Goal: Check status: Check status

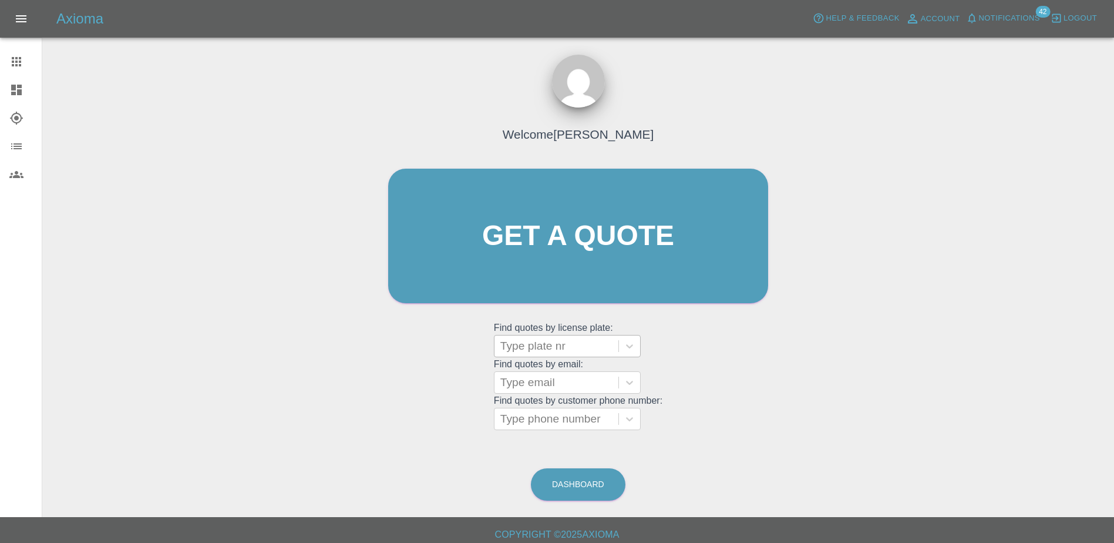
click at [575, 350] on div at bounding box center [557, 346] width 112 height 16
paste input "DN25 ORX"
click at [535, 342] on input "DN25 ORX" at bounding box center [530, 346] width 59 height 14
type input "DN25ORX"
click at [549, 371] on div "DN25ORX, Bidding" at bounding box center [567, 375] width 147 height 23
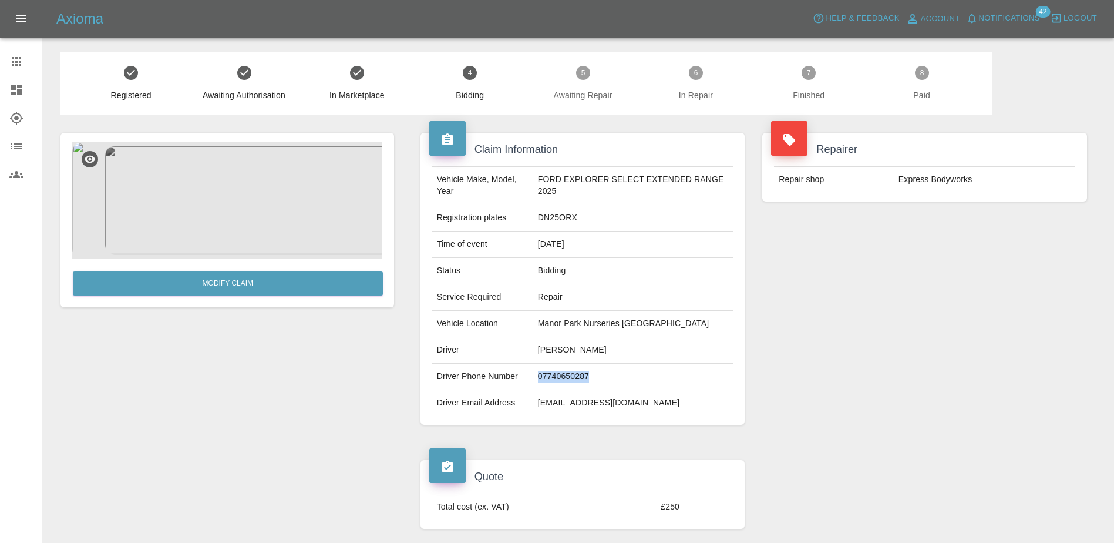
drag, startPoint x: 602, startPoint y: 377, endPoint x: 540, endPoint y: 381, distance: 61.2
click at [540, 381] on td "07740650287" at bounding box center [633, 377] width 200 height 26
copy td "07740650287"
drag, startPoint x: 644, startPoint y: 397, endPoint x: 542, endPoint y: 399, distance: 102.8
click at [542, 399] on td "[EMAIL_ADDRESS][DOMAIN_NAME]" at bounding box center [633, 403] width 200 height 26
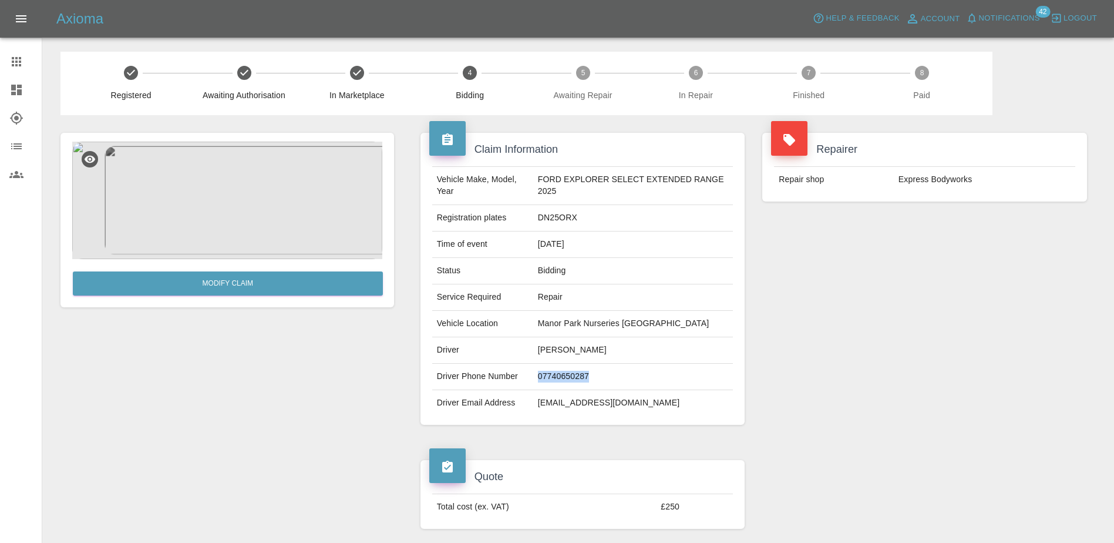
copy td "[EMAIL_ADDRESS][DOMAIN_NAME]"
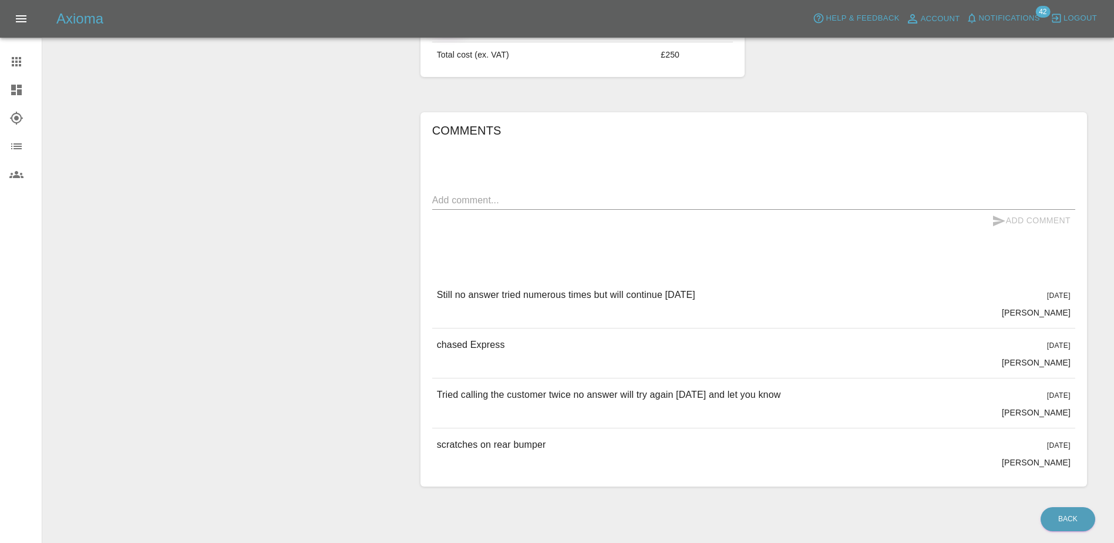
scroll to position [431, 0]
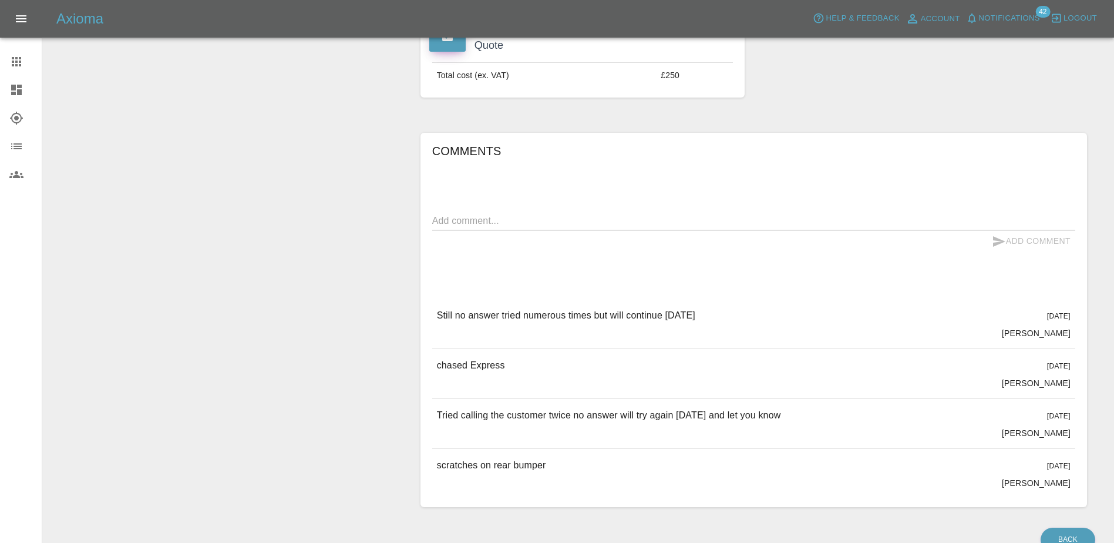
click at [501, 216] on textarea at bounding box center [753, 221] width 643 height 14
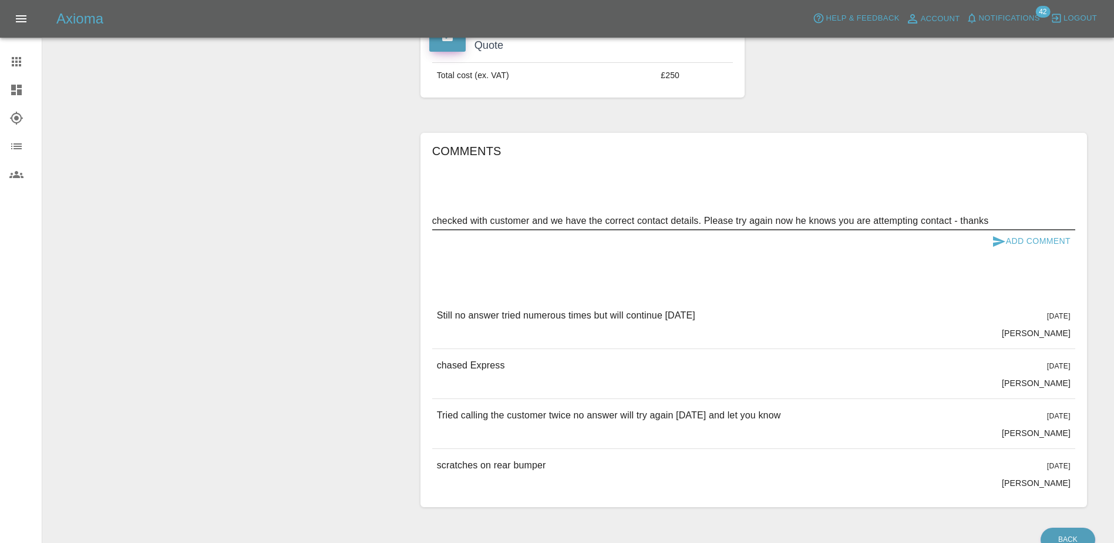
type textarea "checked with customer and we have the correct contact details. Please try again…"
click at [1033, 240] on button "Add Comment" at bounding box center [1032, 241] width 88 height 22
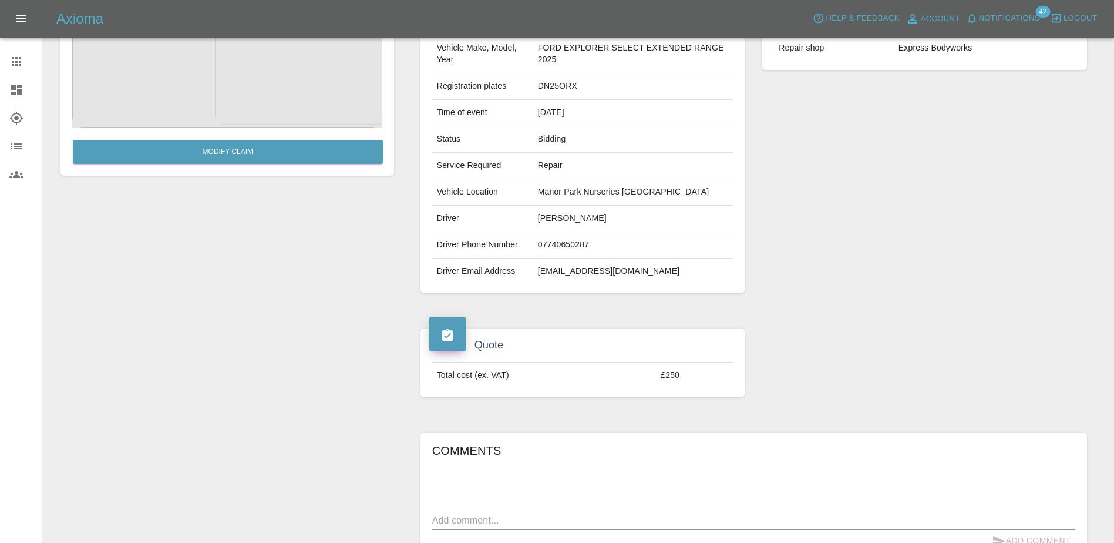
scroll to position [0, 0]
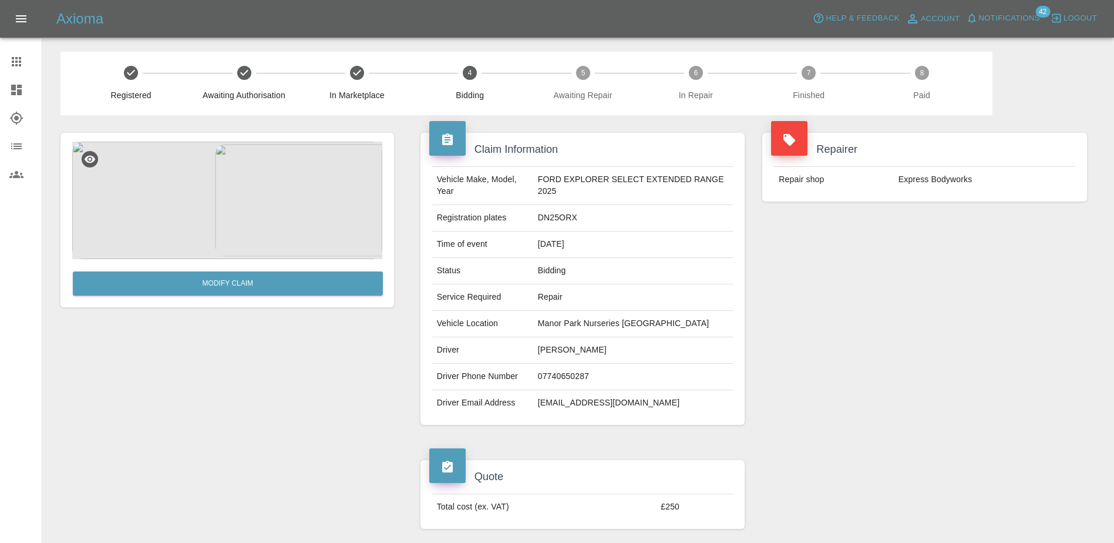
click at [1016, 22] on span "Notifications" at bounding box center [1009, 19] width 61 height 14
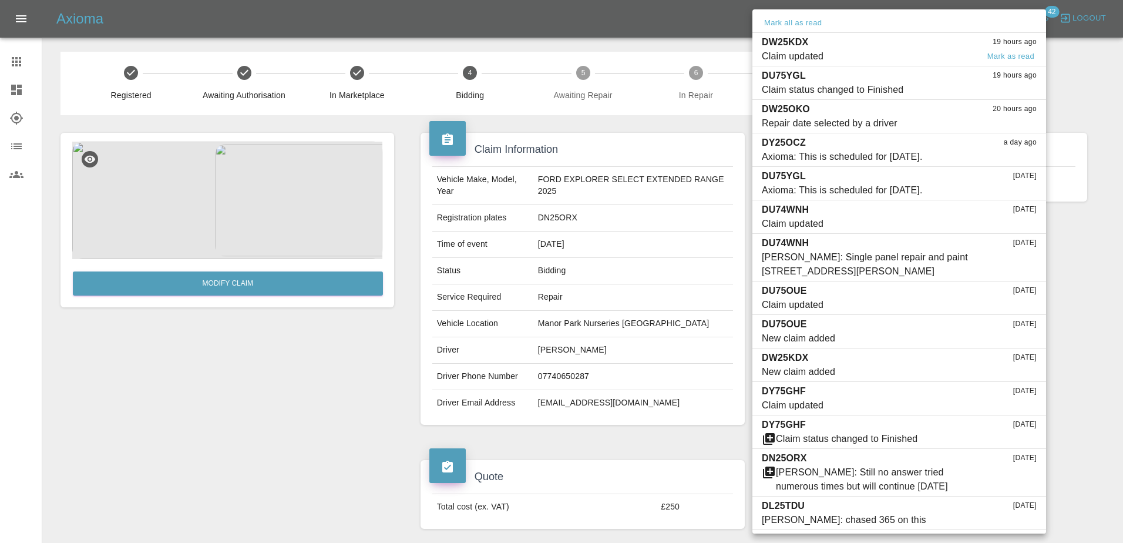
click at [886, 47] on div "DW25KDX 19 hours ago" at bounding box center [899, 42] width 275 height 14
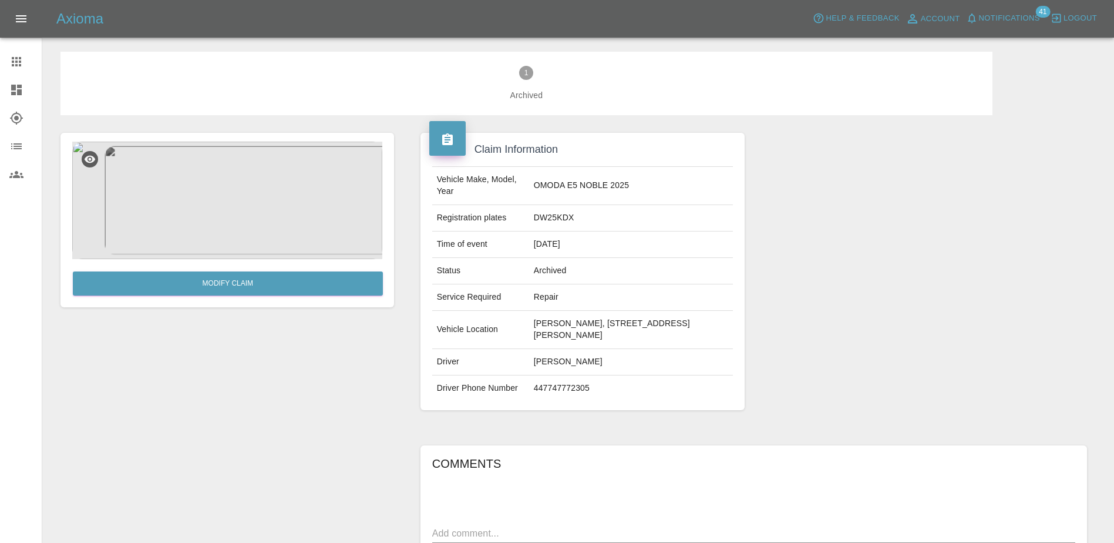
click at [1011, 11] on button "Notifications" at bounding box center [1003, 18] width 80 height 18
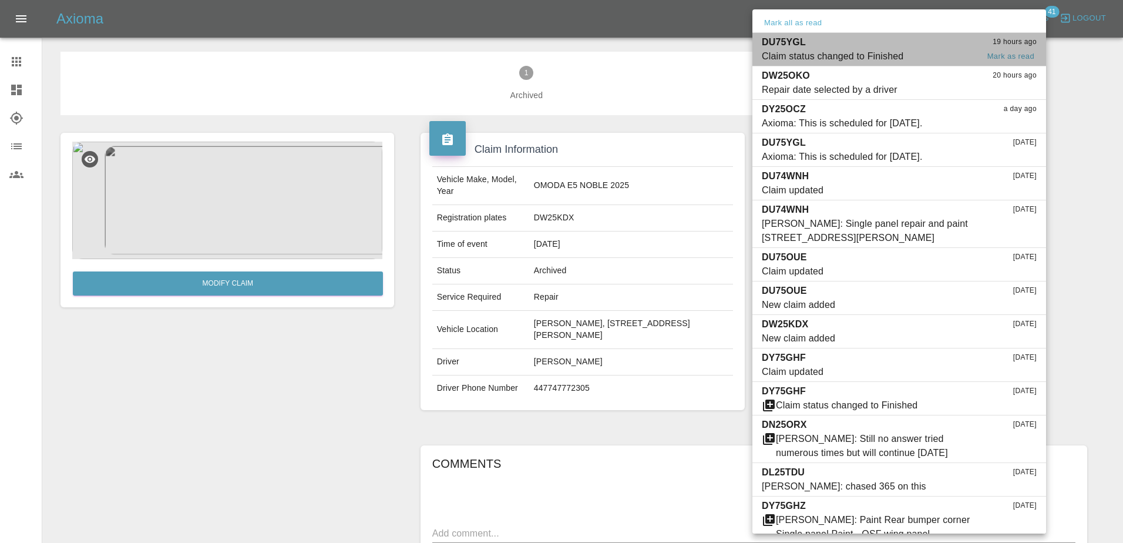
click at [916, 58] on span "Claim status changed to Finished" at bounding box center [870, 56] width 216 height 14
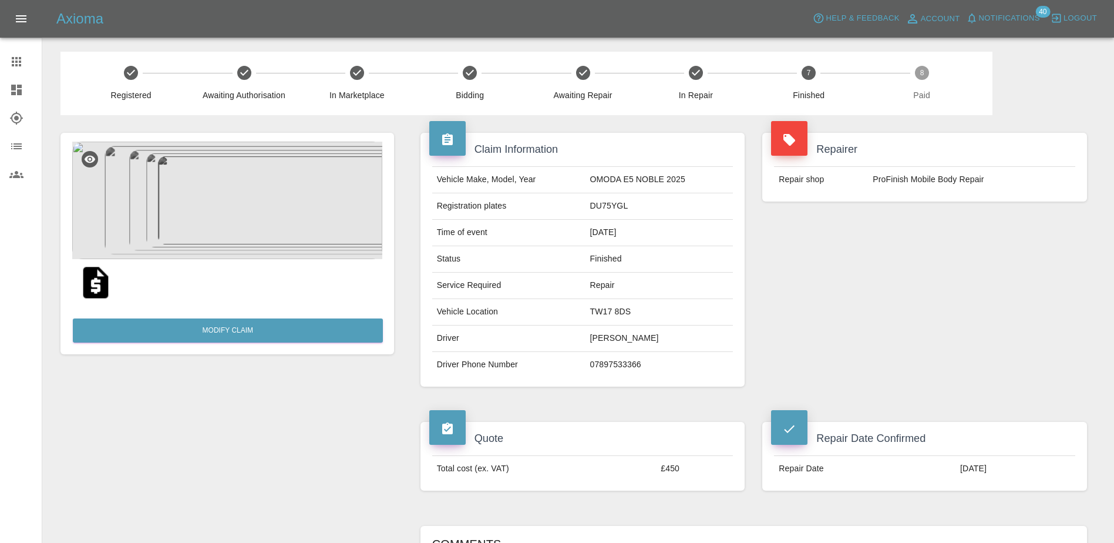
click at [616, 206] on td "DU75YGL" at bounding box center [659, 206] width 148 height 26
click at [616, 205] on td "DU75YGL" at bounding box center [659, 206] width 148 height 26
copy td "DU75YGL"
